Goal: Transaction & Acquisition: Obtain resource

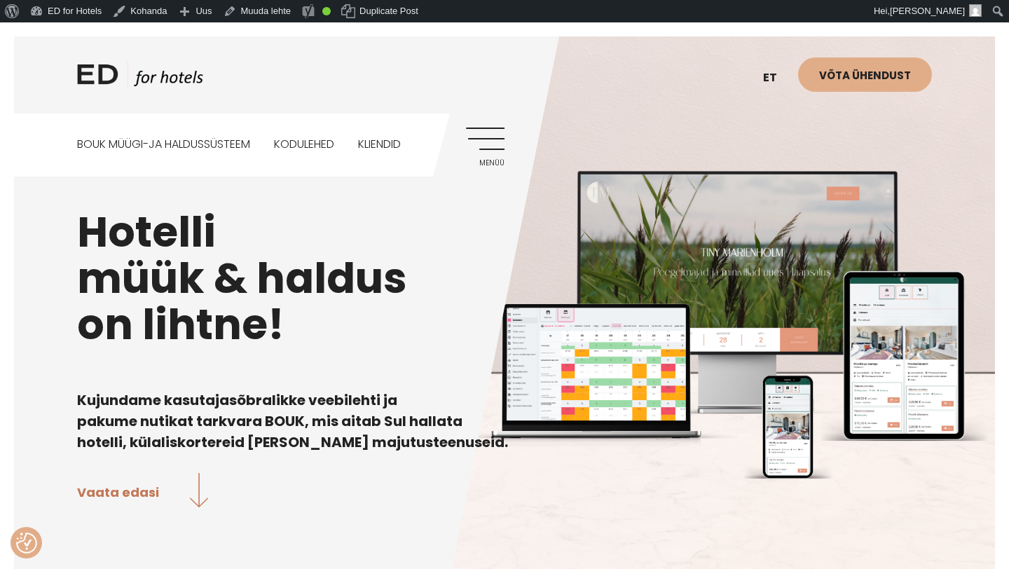
click at [498, 144] on link "Menüü" at bounding box center [485, 147] width 39 height 39
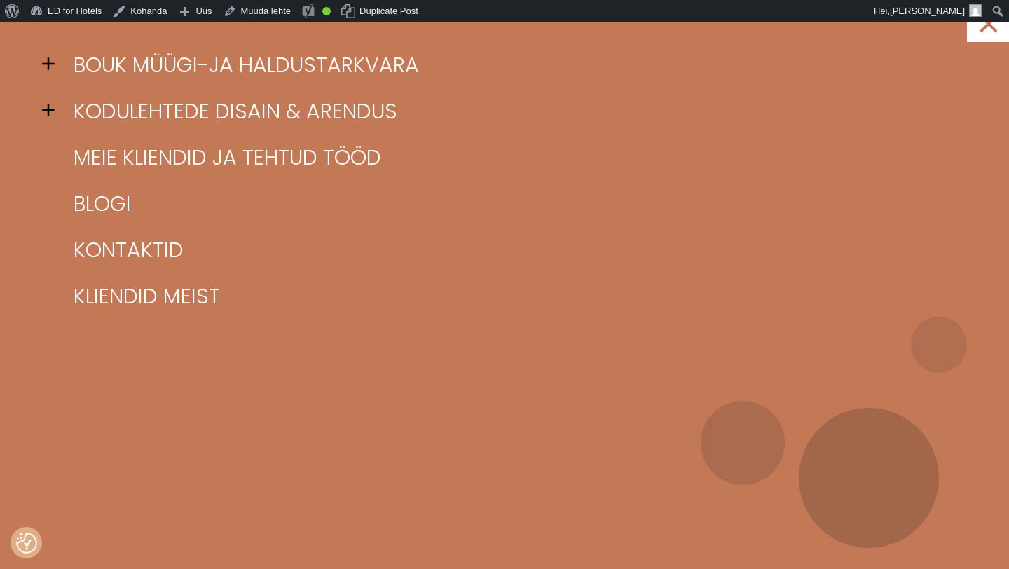
click at [57, 63] on span at bounding box center [52, 63] width 21 height 21
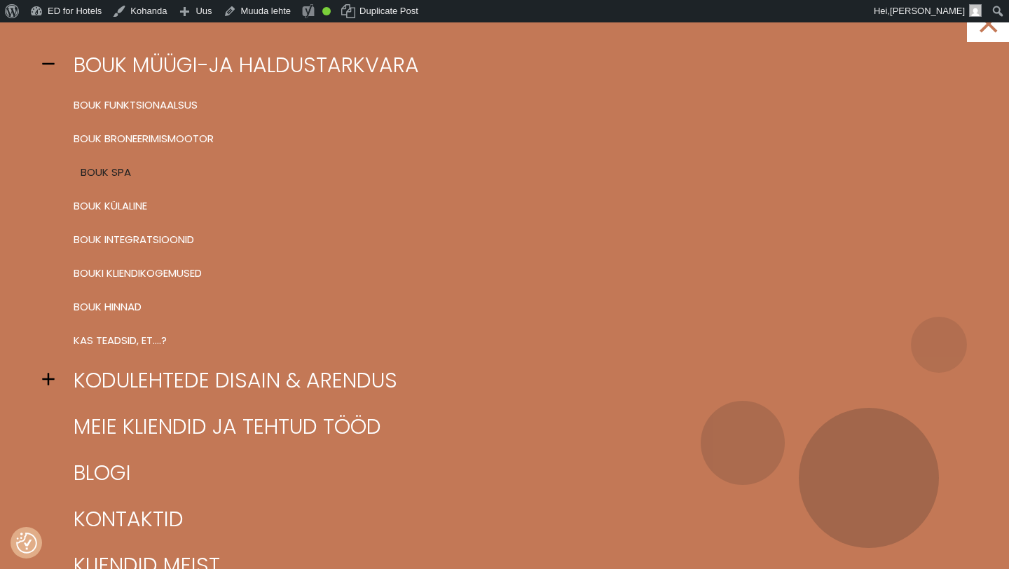
click at [108, 164] on link "BOUK SPA" at bounding box center [522, 173] width 904 height 34
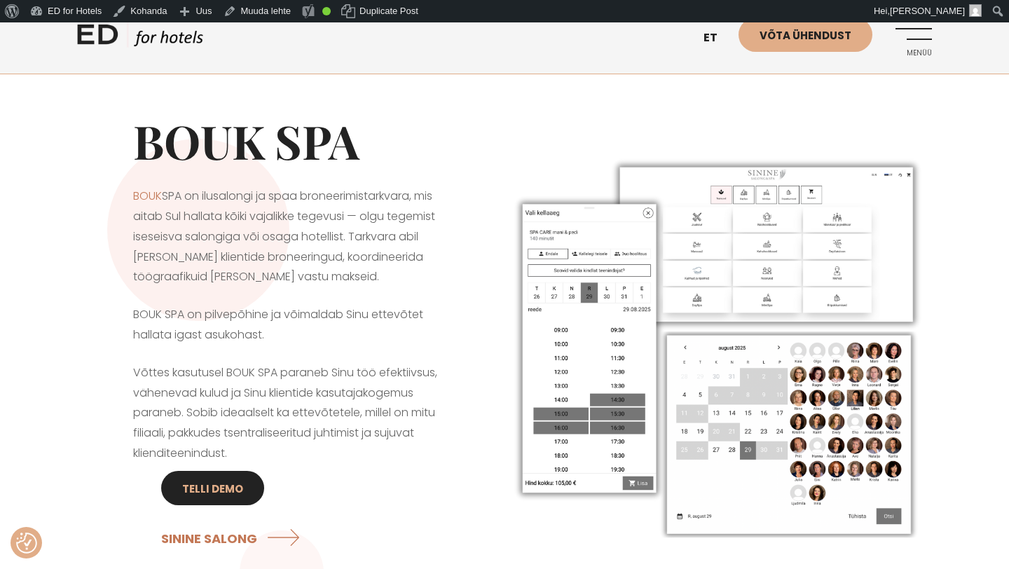
click at [214, 494] on link "Telli DEMO" at bounding box center [212, 488] width 103 height 34
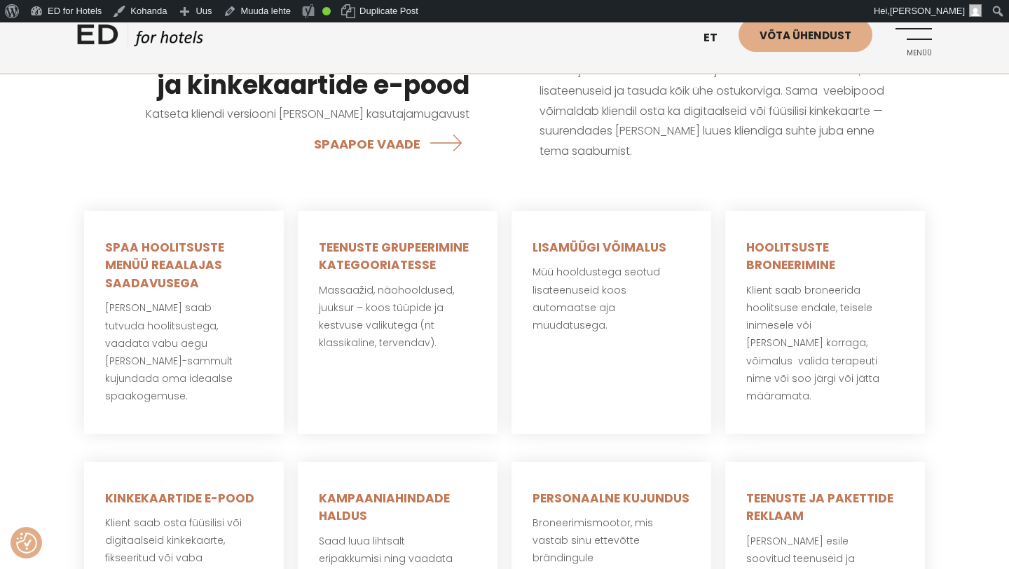
scroll to position [701, 0]
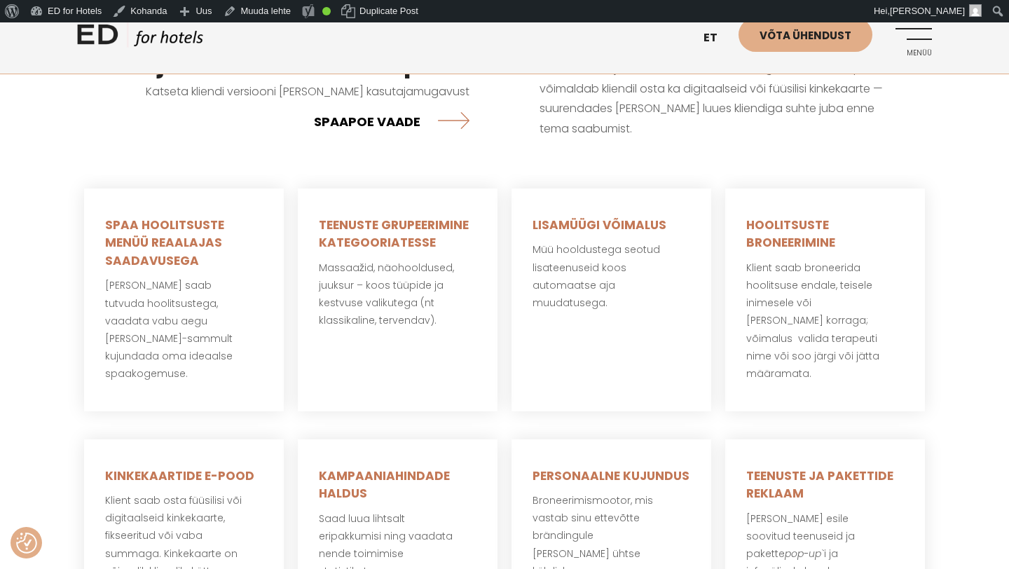
click at [341, 124] on link "SPAAPOE VAADE" at bounding box center [392, 120] width 156 height 37
